Goal: Entertainment & Leisure: Consume media (video, audio)

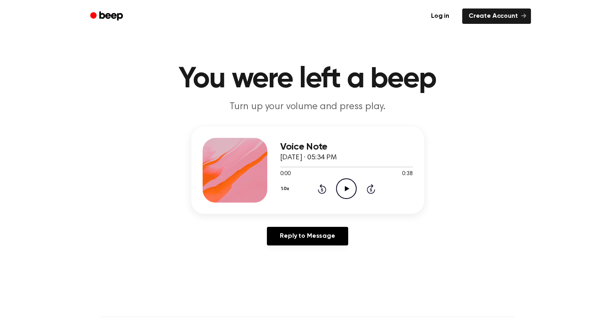
click at [344, 195] on icon "Play Audio" at bounding box center [346, 188] width 21 height 21
click at [323, 189] on icon "Rewind 5 seconds" at bounding box center [321, 189] width 9 height 11
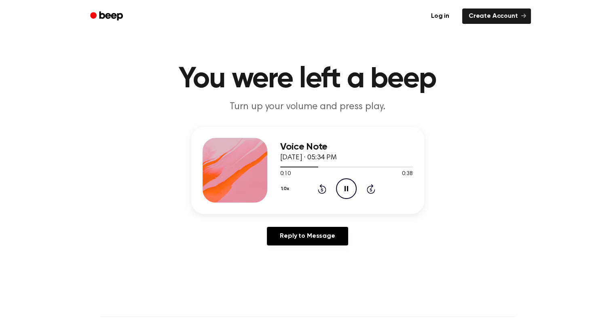
click at [348, 190] on icon "Pause Audio" at bounding box center [346, 188] width 21 height 21
click at [349, 190] on icon "Play Audio" at bounding box center [346, 188] width 21 height 21
click at [352, 189] on icon "Pause Audio" at bounding box center [346, 188] width 21 height 21
click at [356, 189] on circle at bounding box center [346, 189] width 20 height 20
